Goal: Information Seeking & Learning: Find specific fact

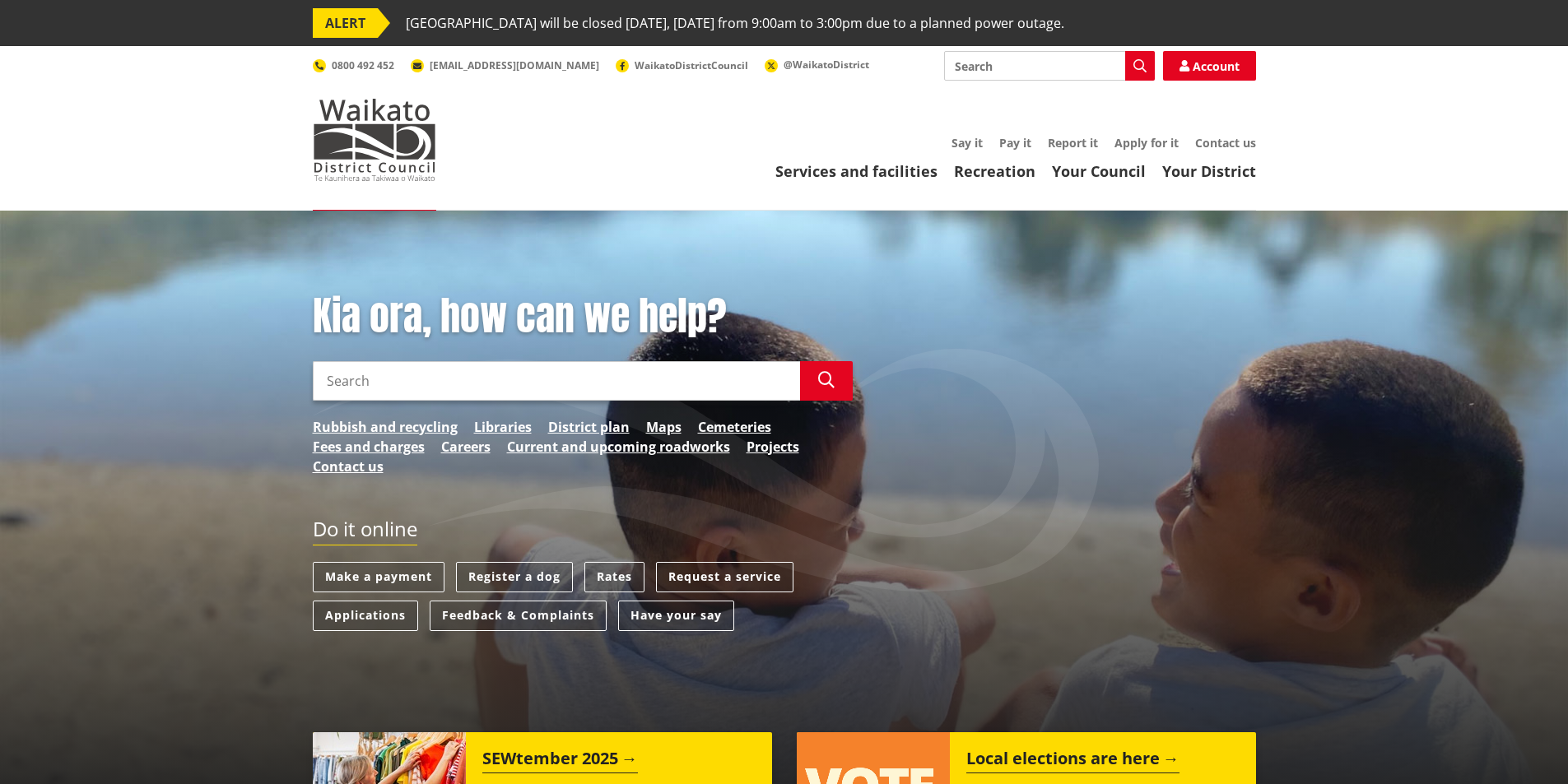
click at [390, 381] on input "Search" at bounding box center [556, 381] width 487 height 40
type input "building consent fees"
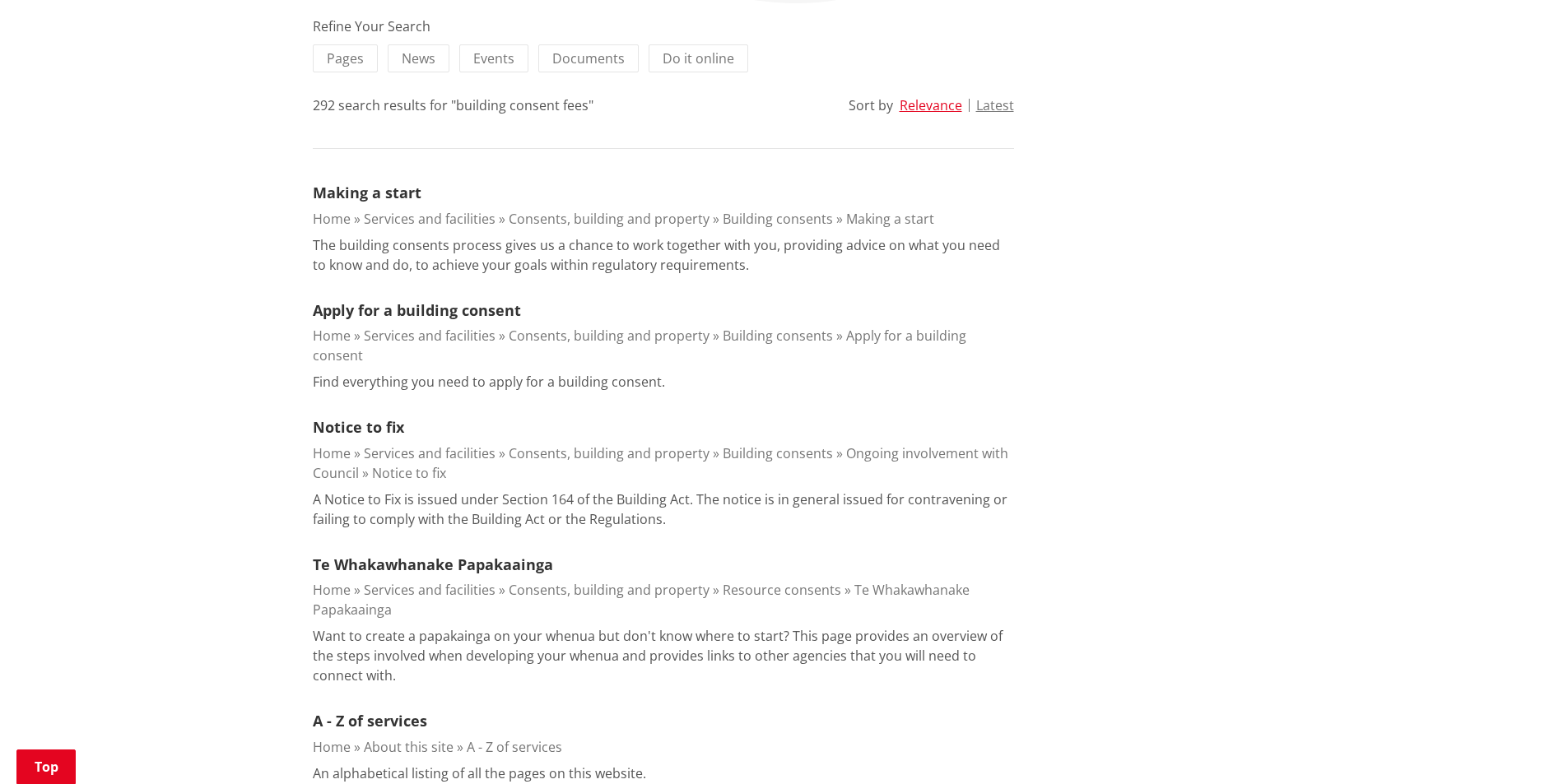
scroll to position [82, 0]
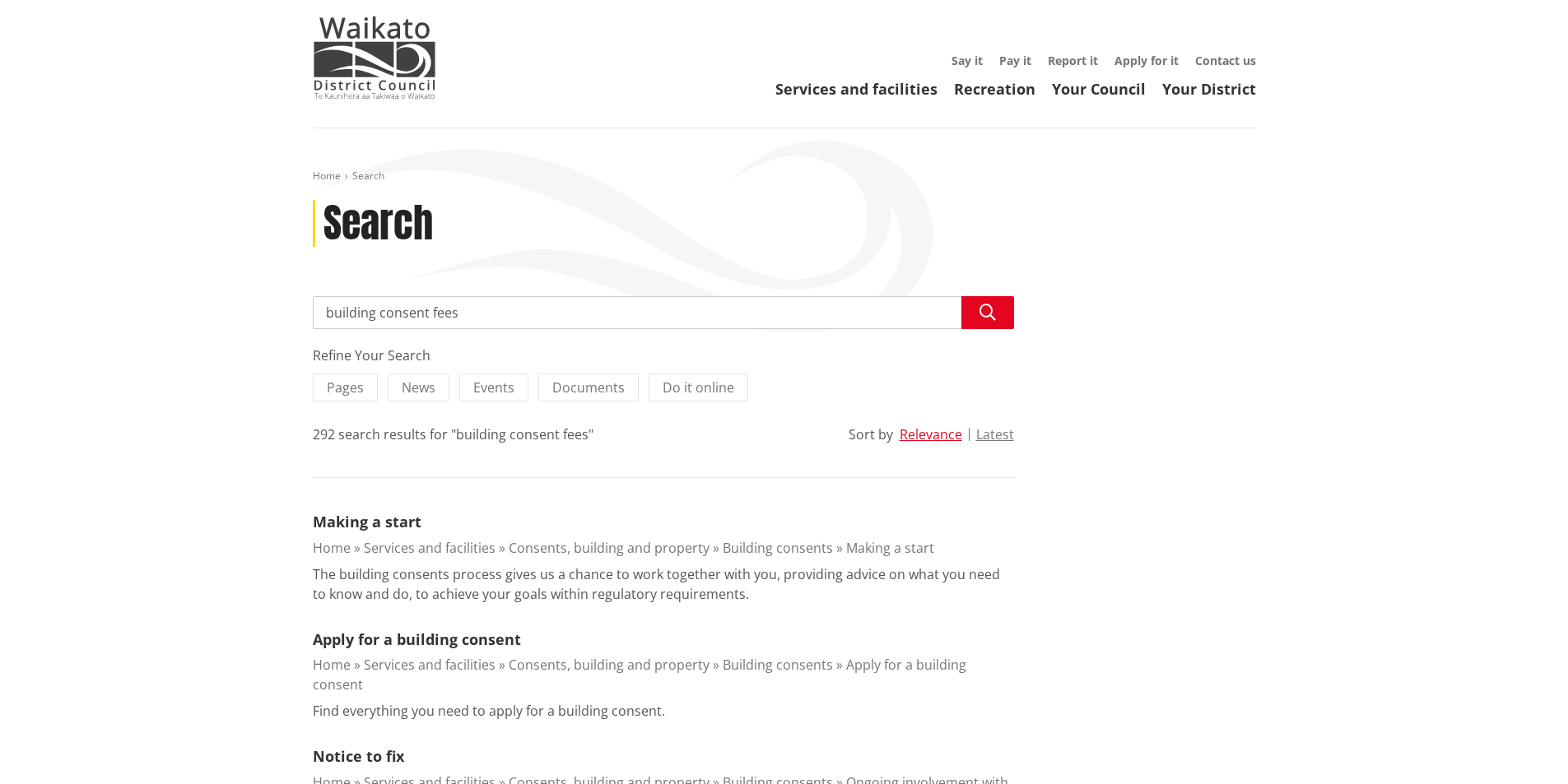
click at [499, 312] on input "building consent fees" at bounding box center [664, 313] width 701 height 33
drag, startPoint x: 986, startPoint y: 315, endPoint x: 976, endPoint y: 314, distance: 10.0
click at [985, 315] on icon "button" at bounding box center [987, 313] width 16 height 16
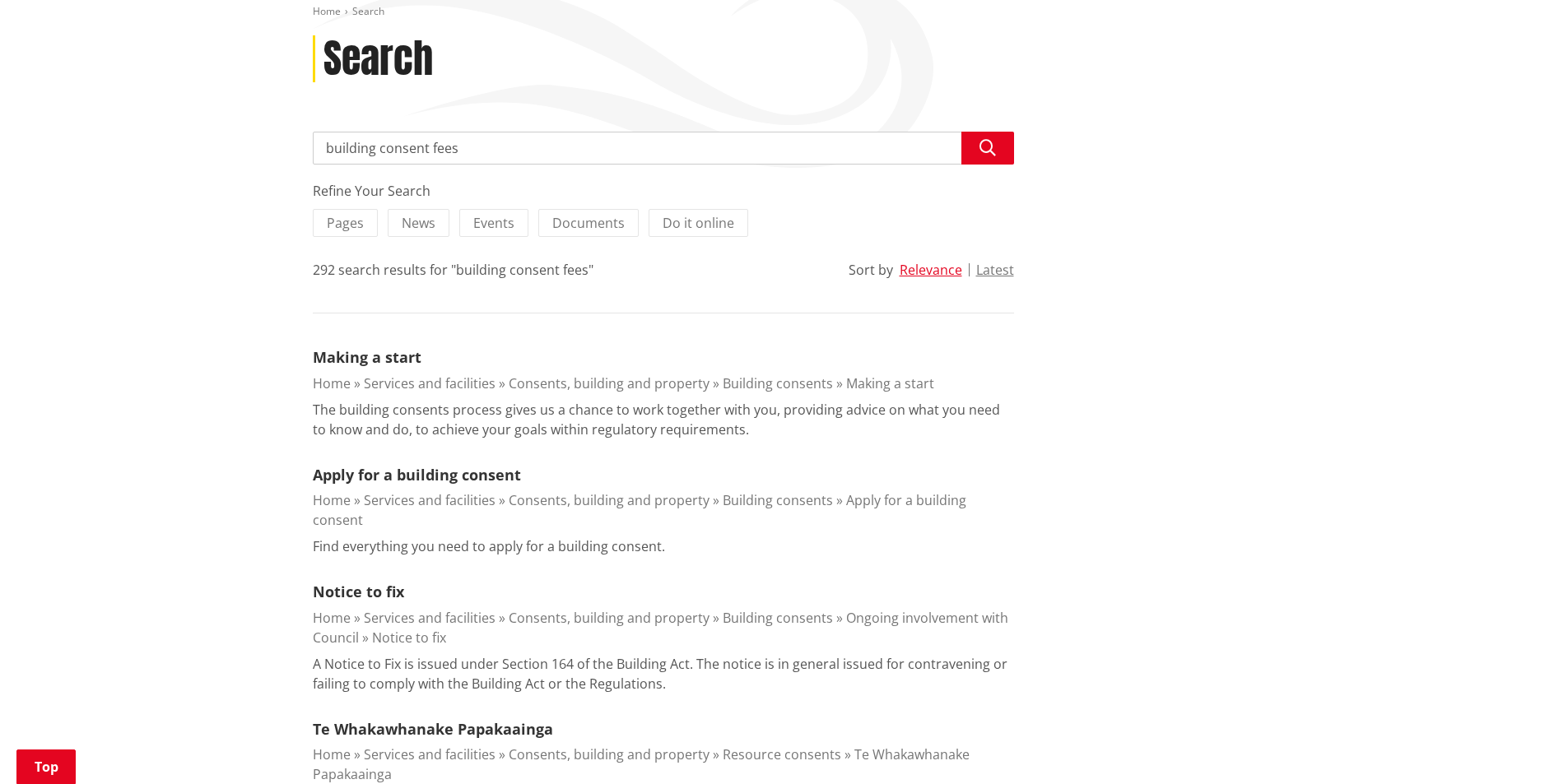
click at [552, 499] on link "Consents, building and property" at bounding box center [609, 500] width 201 height 18
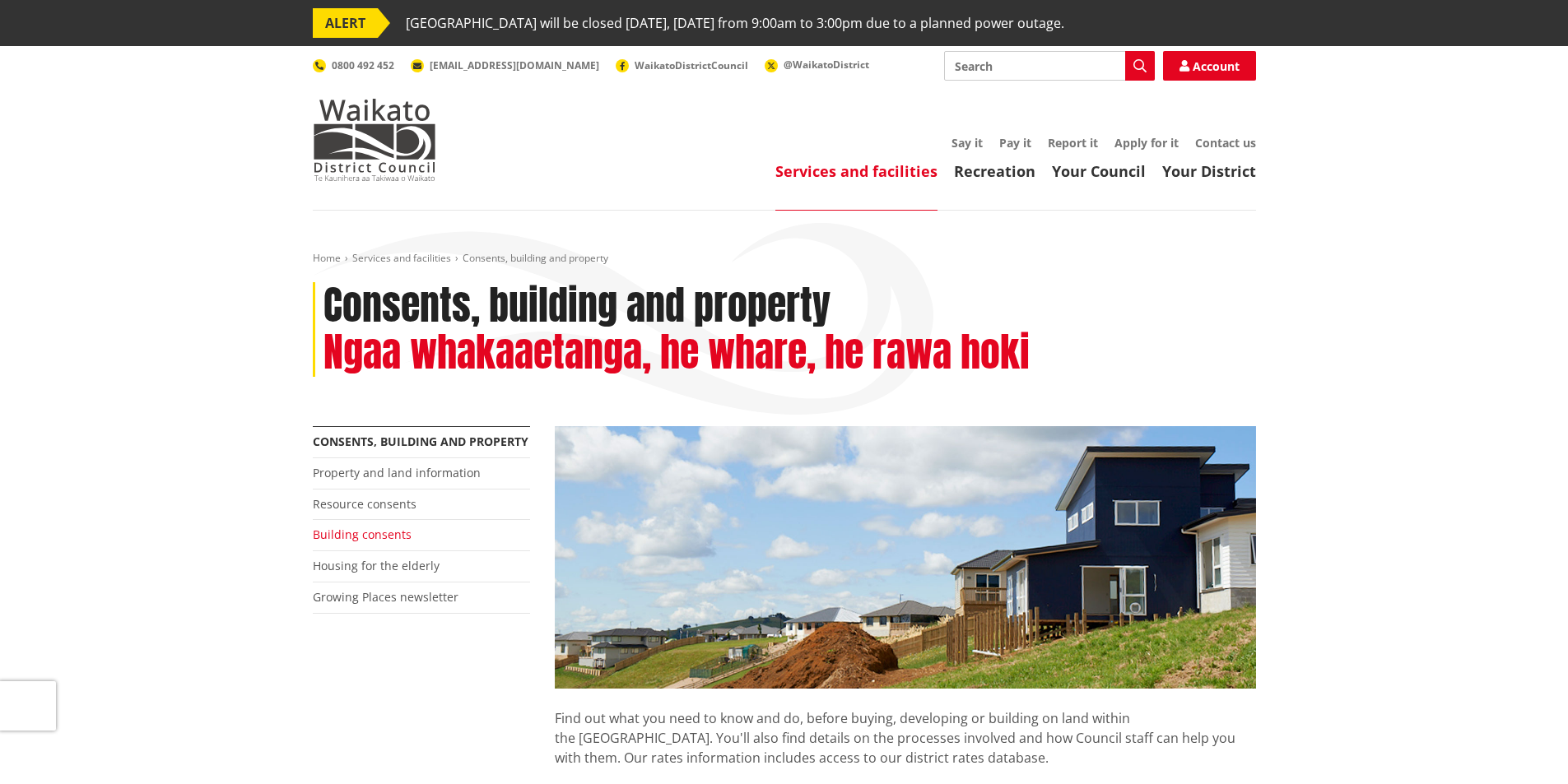
click at [379, 533] on link "Building consents" at bounding box center [362, 533] width 99 height 15
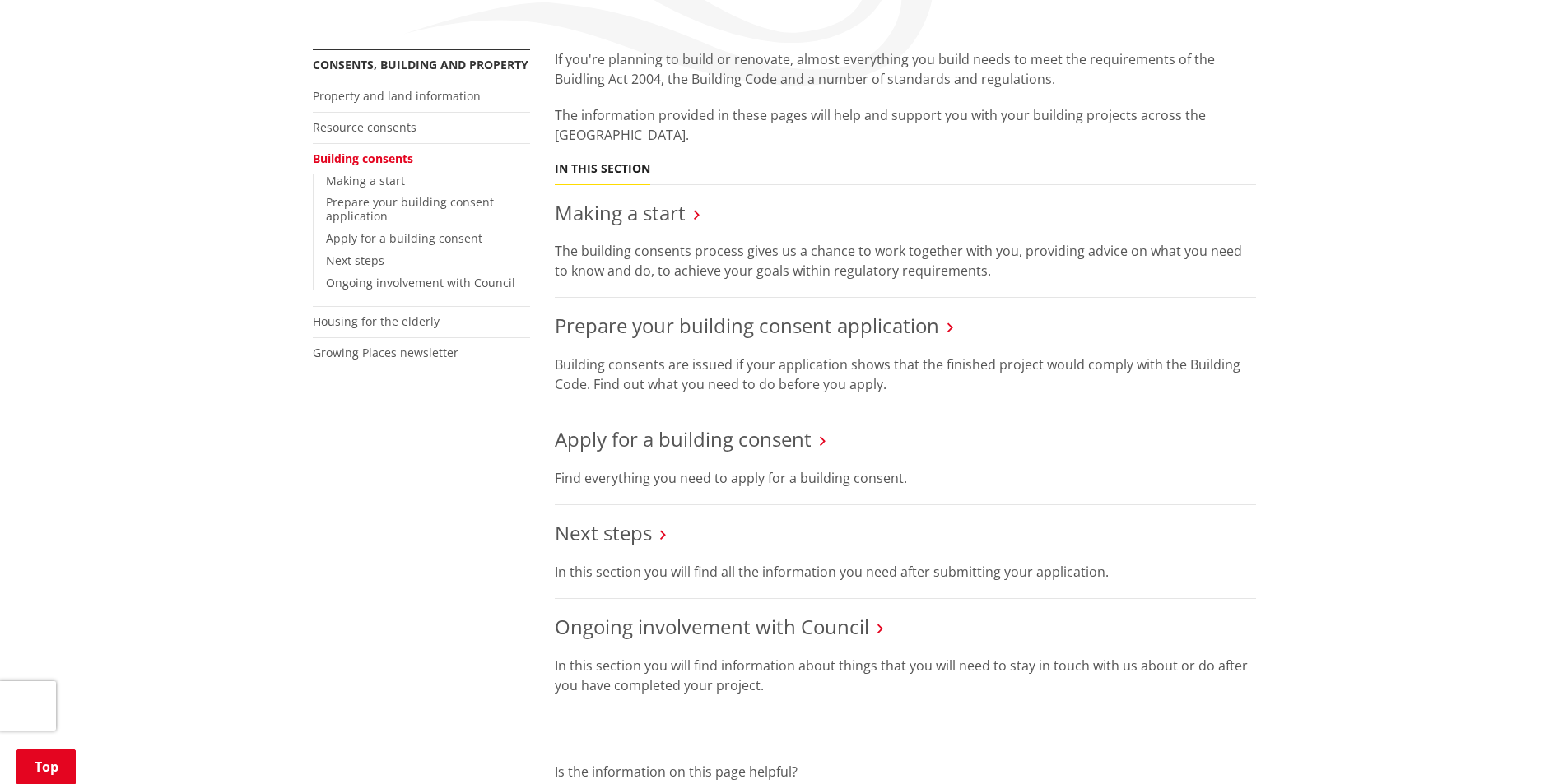
scroll to position [494, 0]
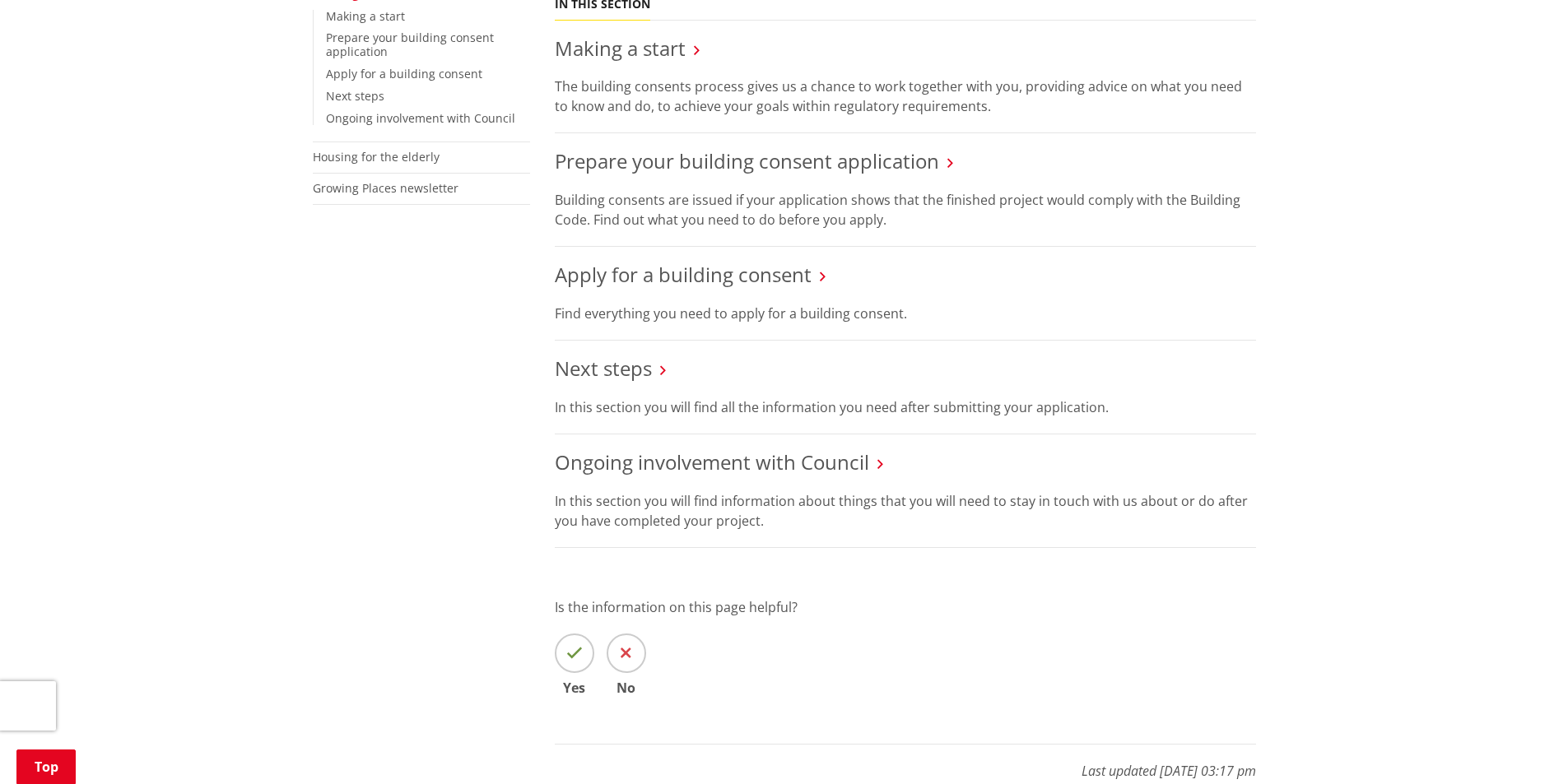
click at [817, 276] on h3 "Apply for a building consent" at bounding box center [905, 275] width 701 height 23
click at [782, 277] on link "Apply for a building consent" at bounding box center [683, 274] width 257 height 27
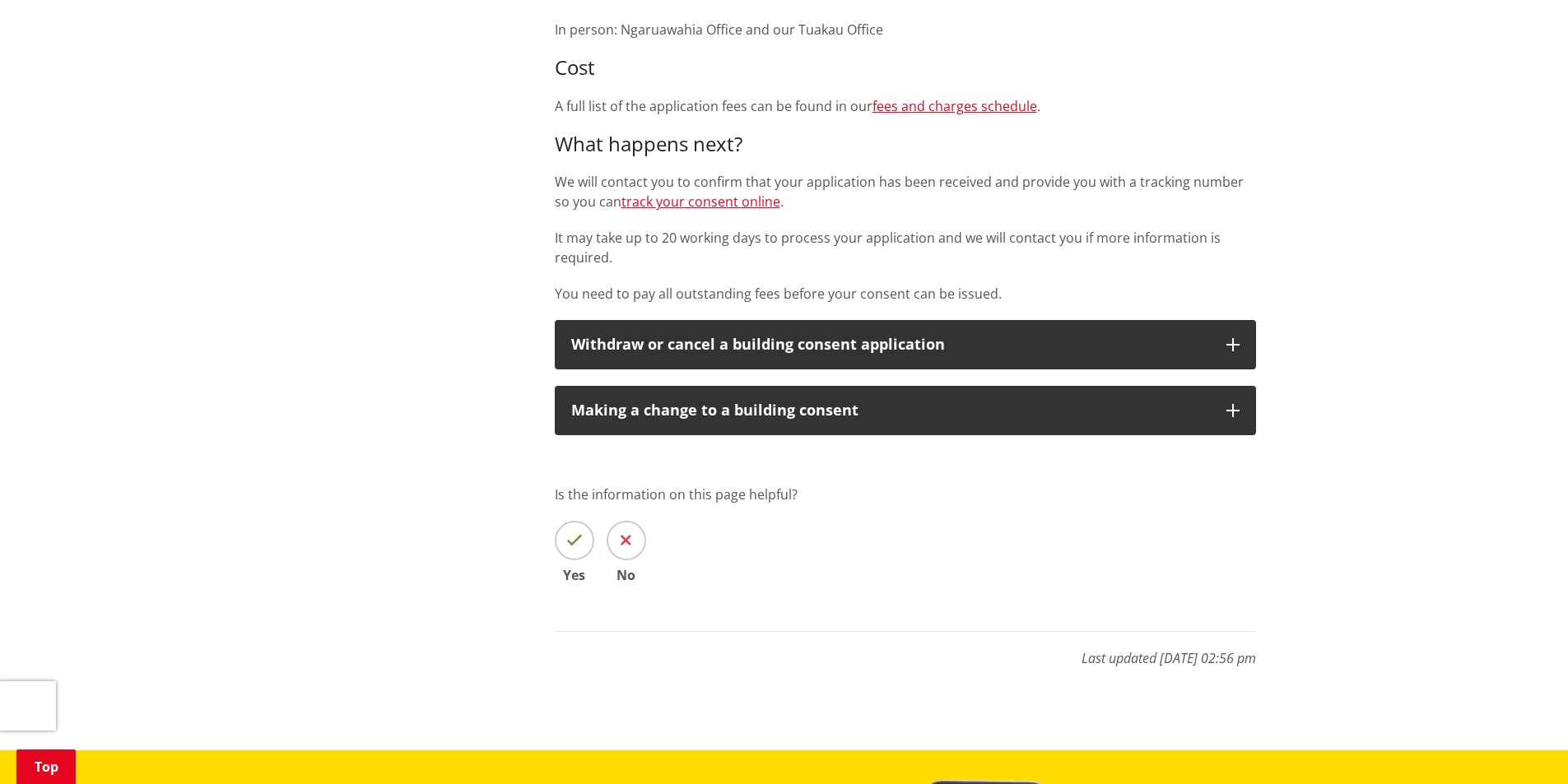
scroll to position [411, 0]
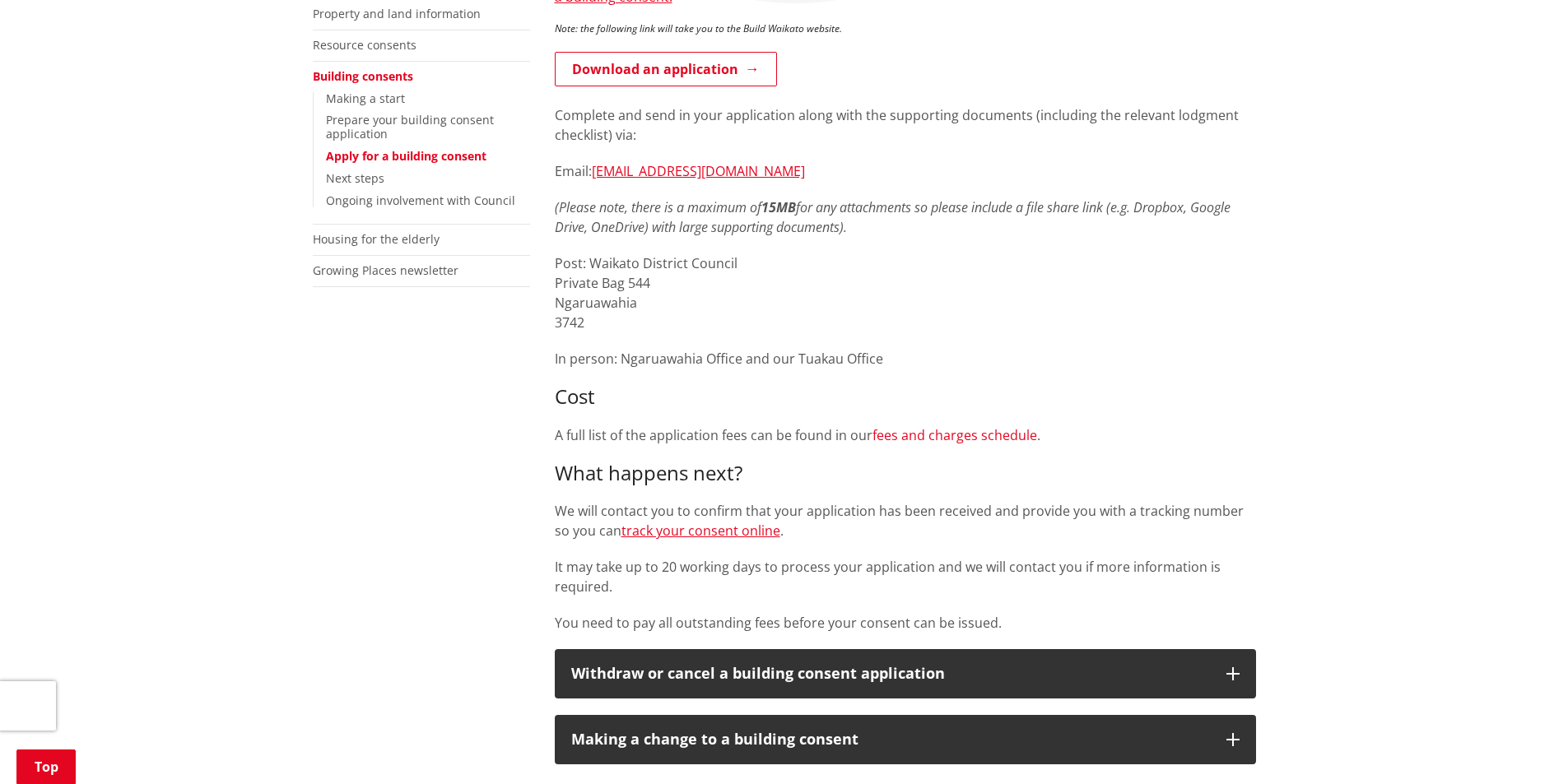
click at [956, 437] on link "fees and charges schedule" at bounding box center [954, 435] width 165 height 18
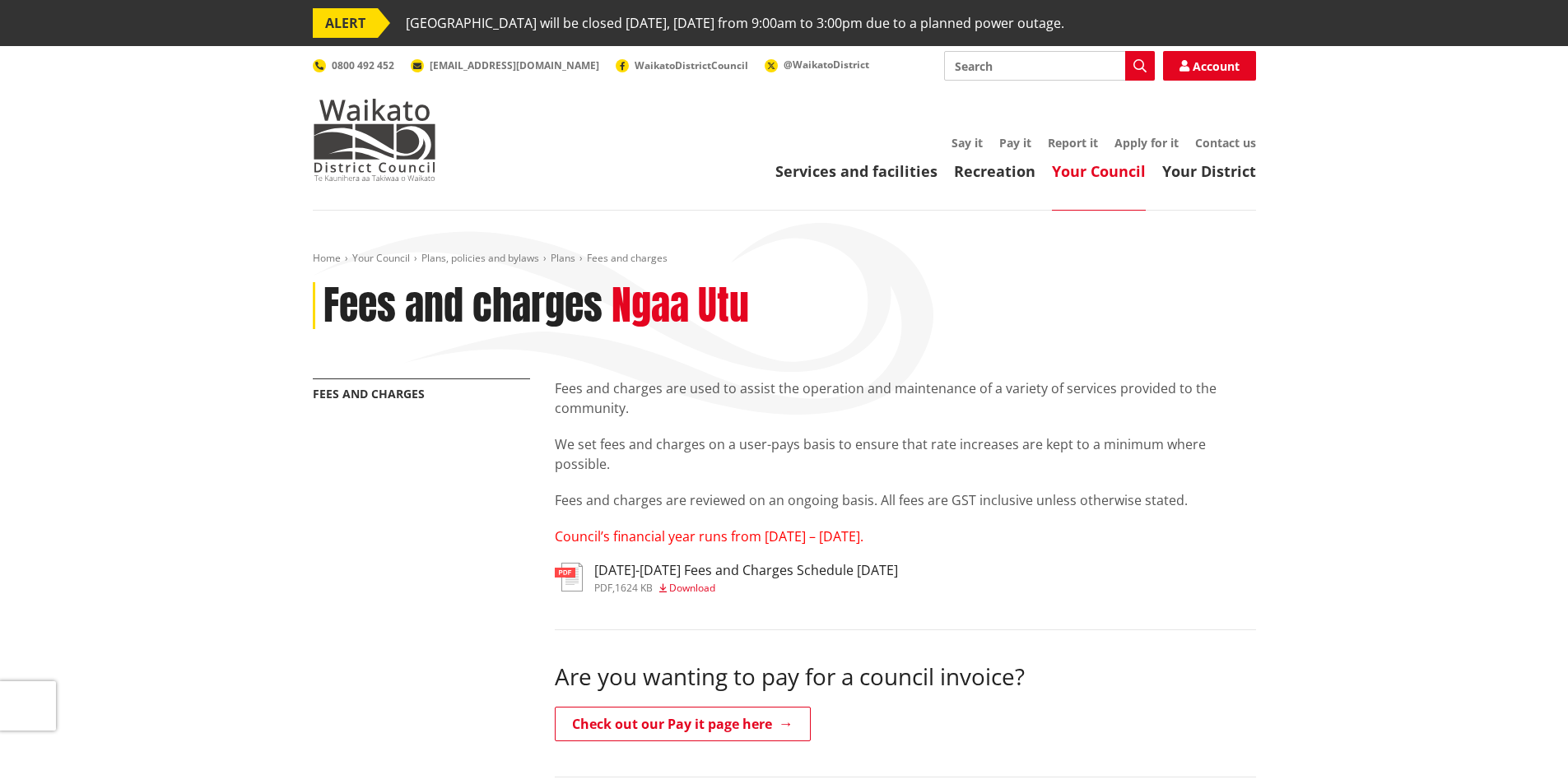
click at [687, 588] on span "Download" at bounding box center [692, 588] width 46 height 14
